Goal: Go to known website: Access a specific website the user already knows

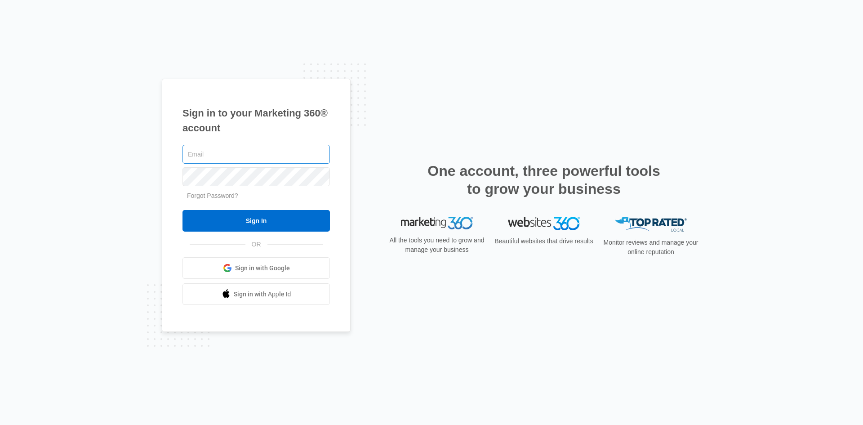
click at [263, 156] on input "text" at bounding box center [256, 154] width 147 height 19
type input "[EMAIL_ADDRESS][DOMAIN_NAME]"
click at [183, 210] on input "Sign In" at bounding box center [256, 221] width 147 height 22
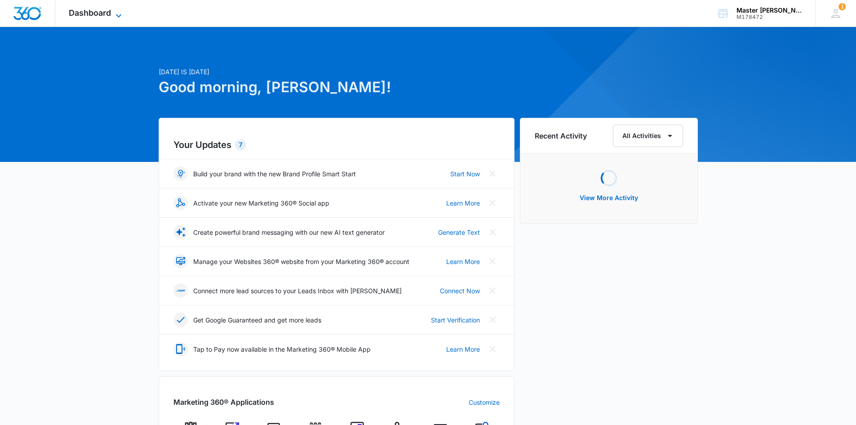
click at [105, 12] on span "Dashboard" at bounding box center [90, 12] width 42 height 9
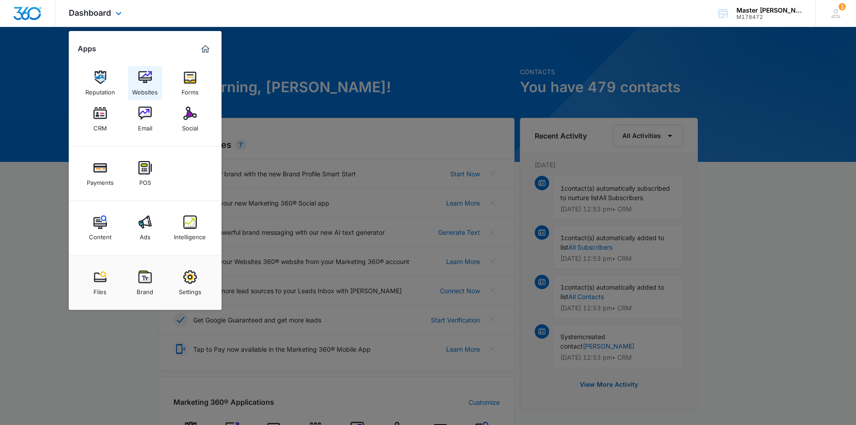
click at [145, 81] on img at bounding box center [144, 77] width 13 height 13
